Goal: Find contact information: Find contact information

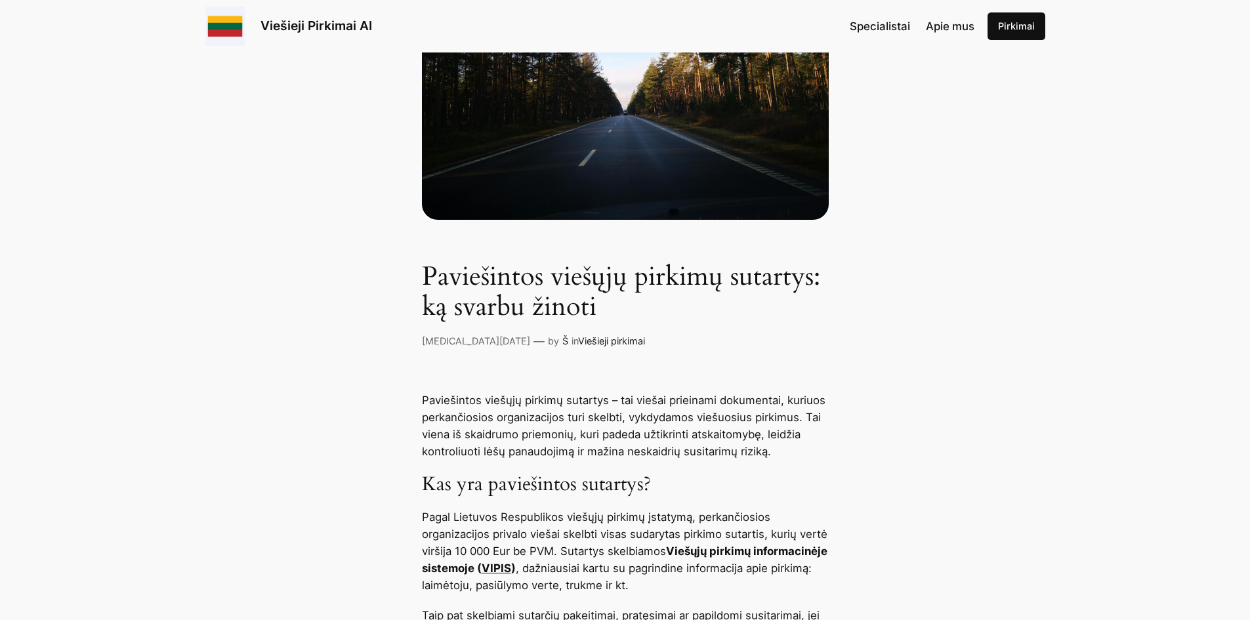
scroll to position [263, 0]
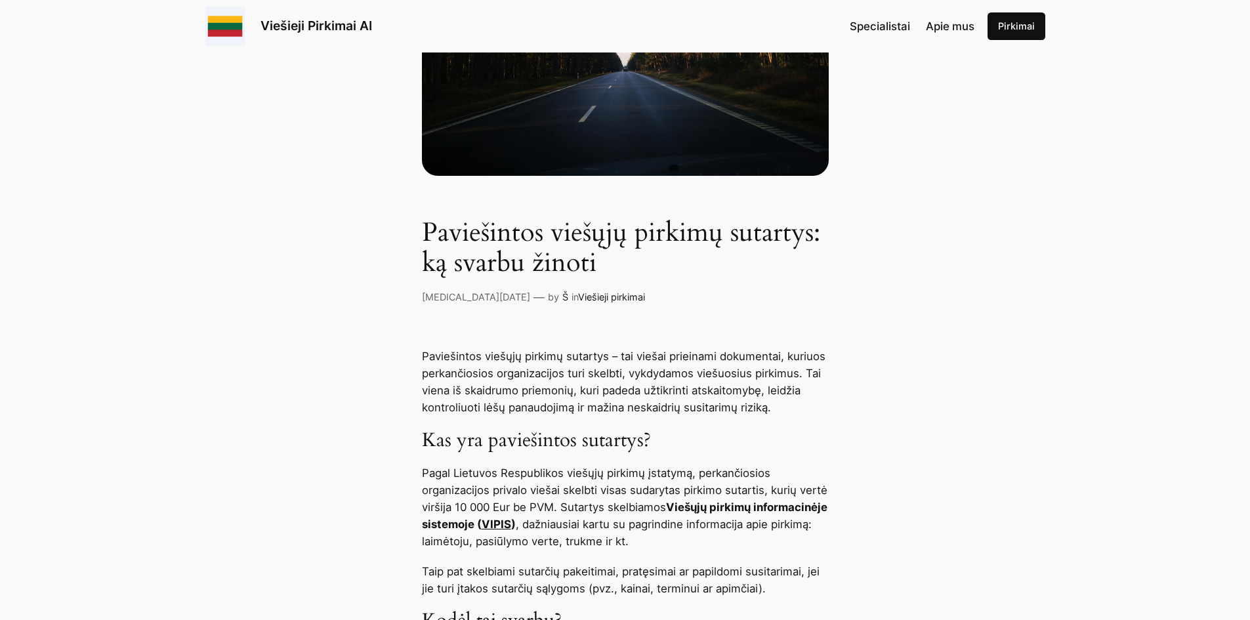
click at [997, 28] on link "Pirkimai" at bounding box center [1017, 26] width 58 height 28
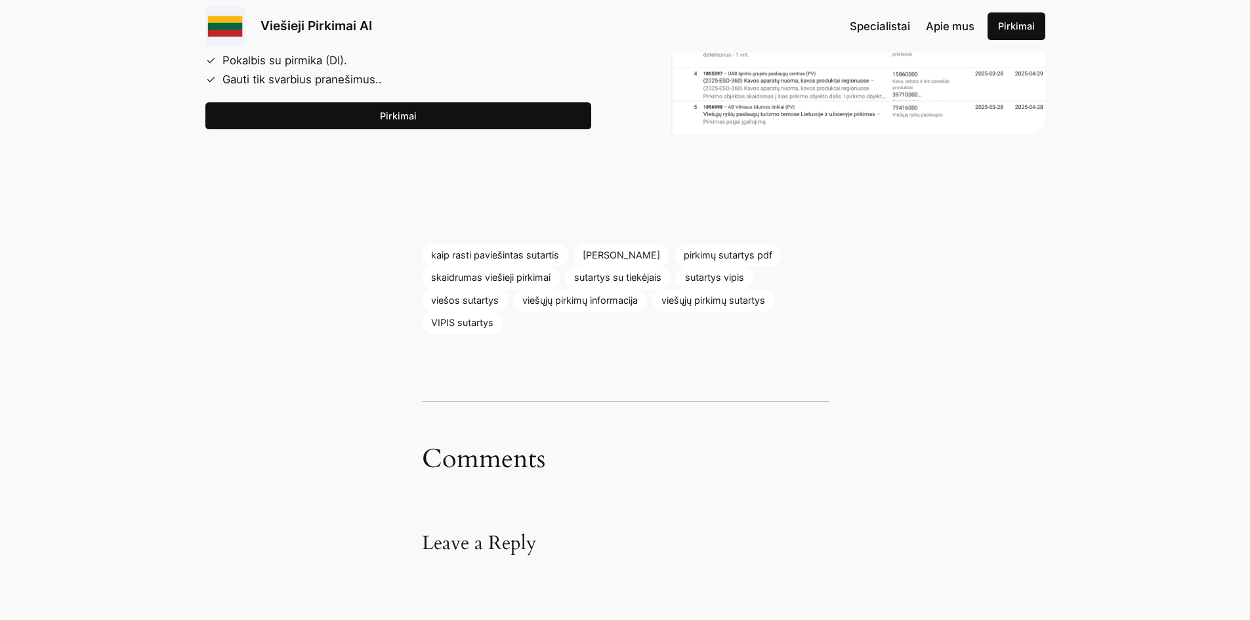
scroll to position [1881, 0]
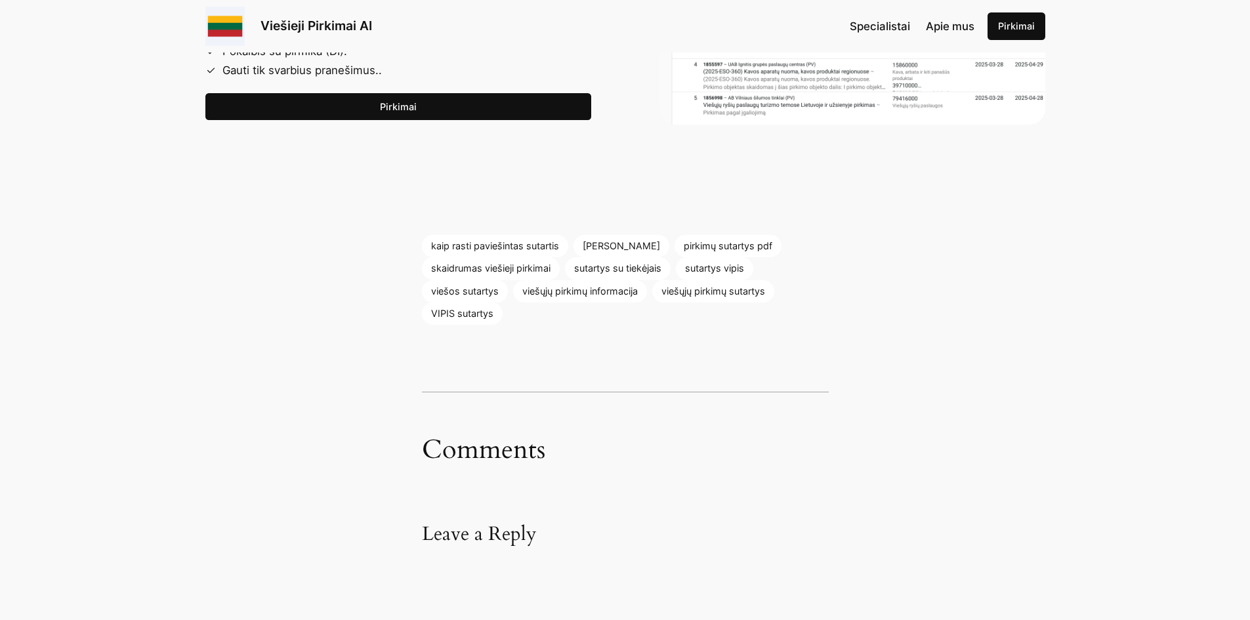
click at [412, 106] on link "Pirkimai" at bounding box center [398, 107] width 386 height 28
